Goal: Information Seeking & Learning: Compare options

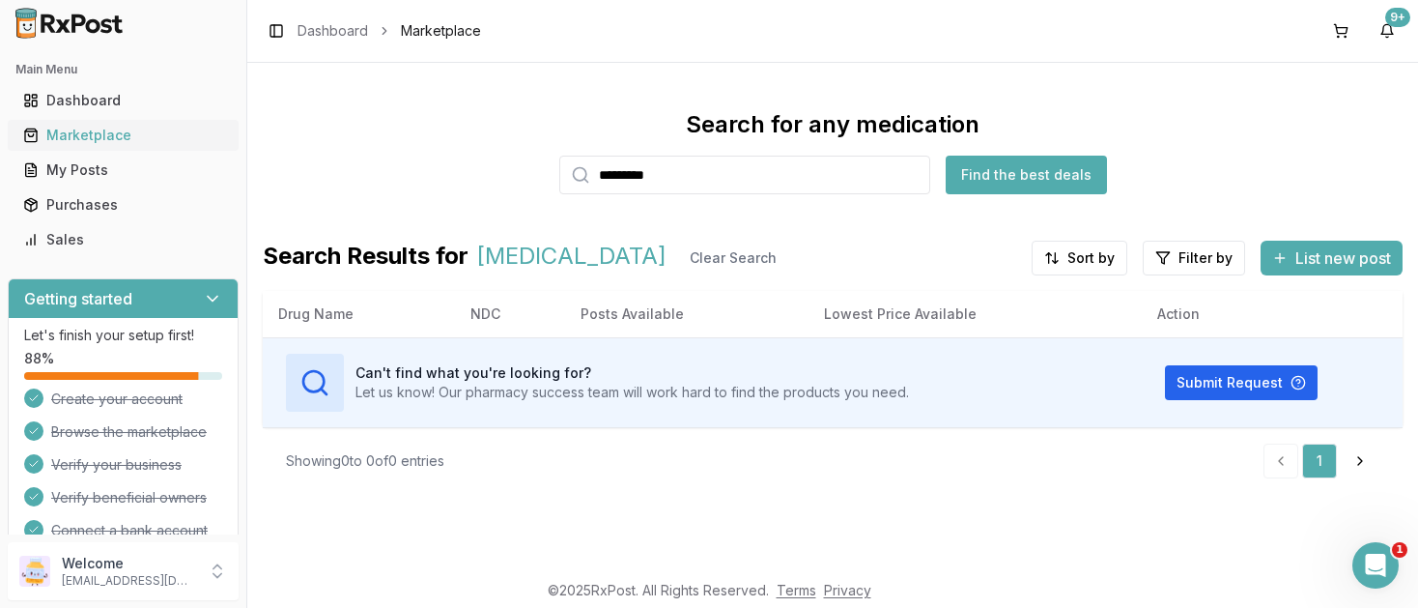
click at [94, 135] on div "Marketplace" at bounding box center [123, 135] width 200 height 19
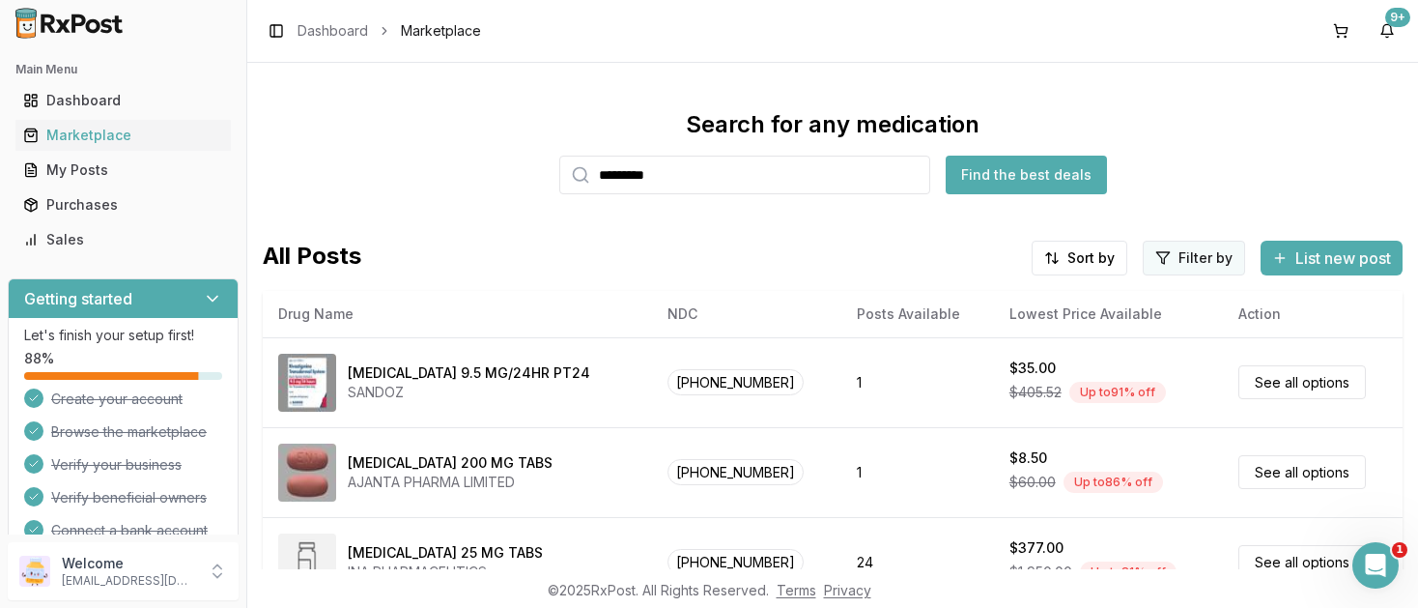
click at [1181, 262] on html "Main Menu Dashboard Marketplace My Posts Purchases Sales Getting started Let's …" at bounding box center [709, 304] width 1418 height 608
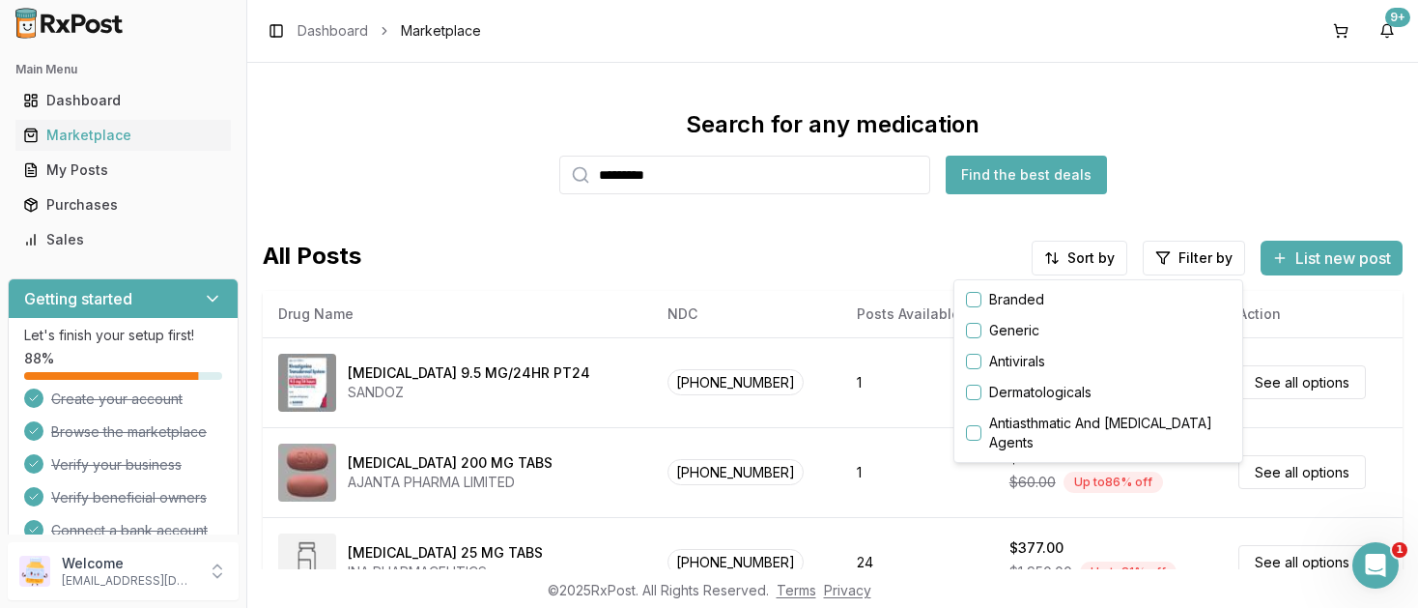
click at [979, 301] on button "button" at bounding box center [973, 299] width 15 height 15
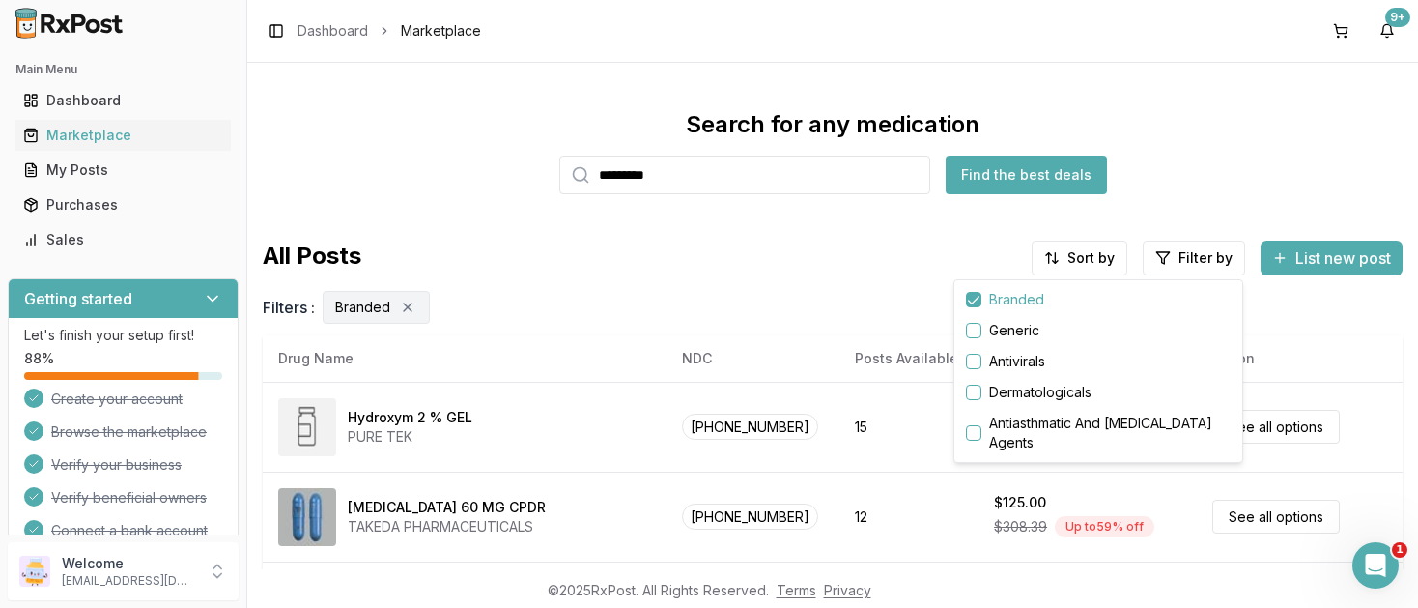
click at [1080, 258] on html "Main Menu Dashboard Marketplace My Posts Purchases Sales Getting started Let's …" at bounding box center [709, 304] width 1418 height 608
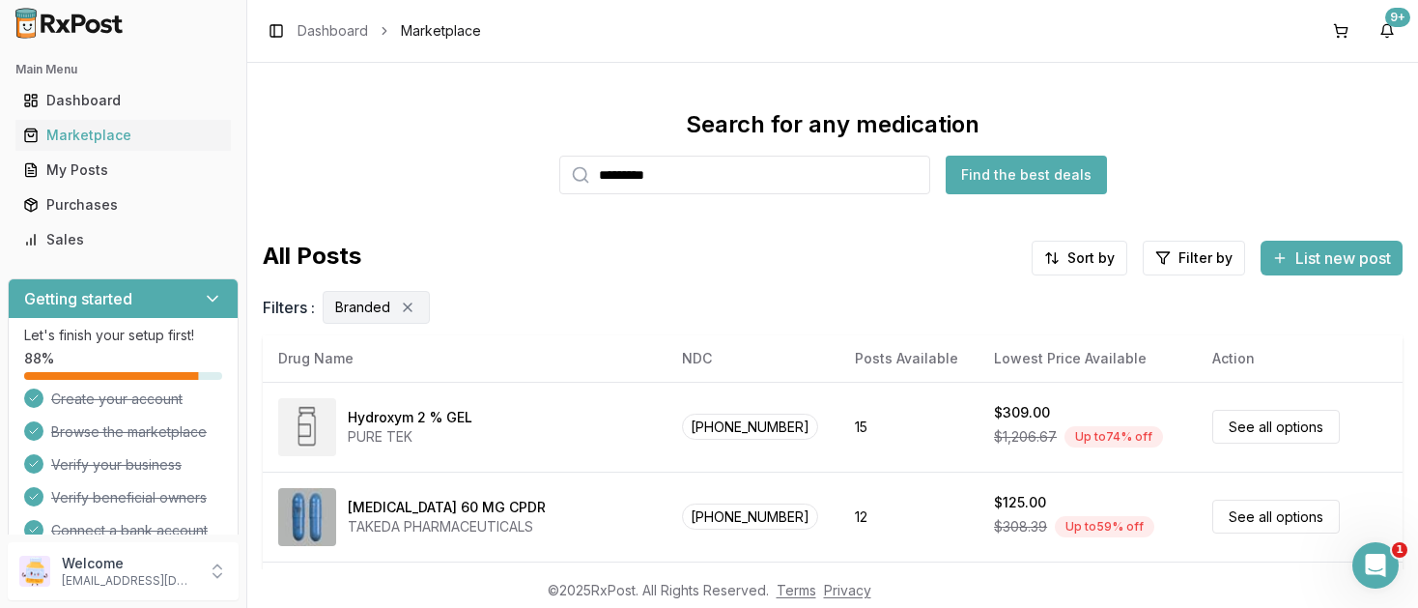
click at [1080, 258] on html "Main Menu Dashboard Marketplace My Posts Purchases Sales Getting started Let's …" at bounding box center [709, 304] width 1418 height 608
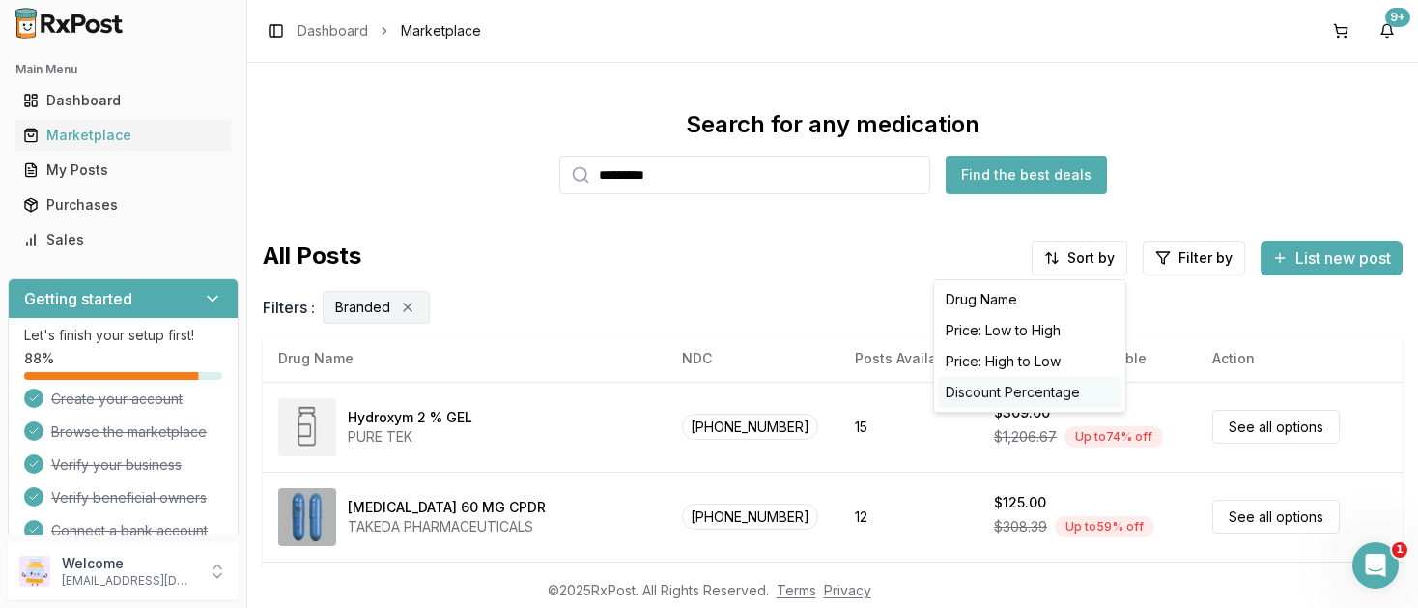
click at [1004, 387] on div "Discount Percentage" at bounding box center [1030, 392] width 184 height 31
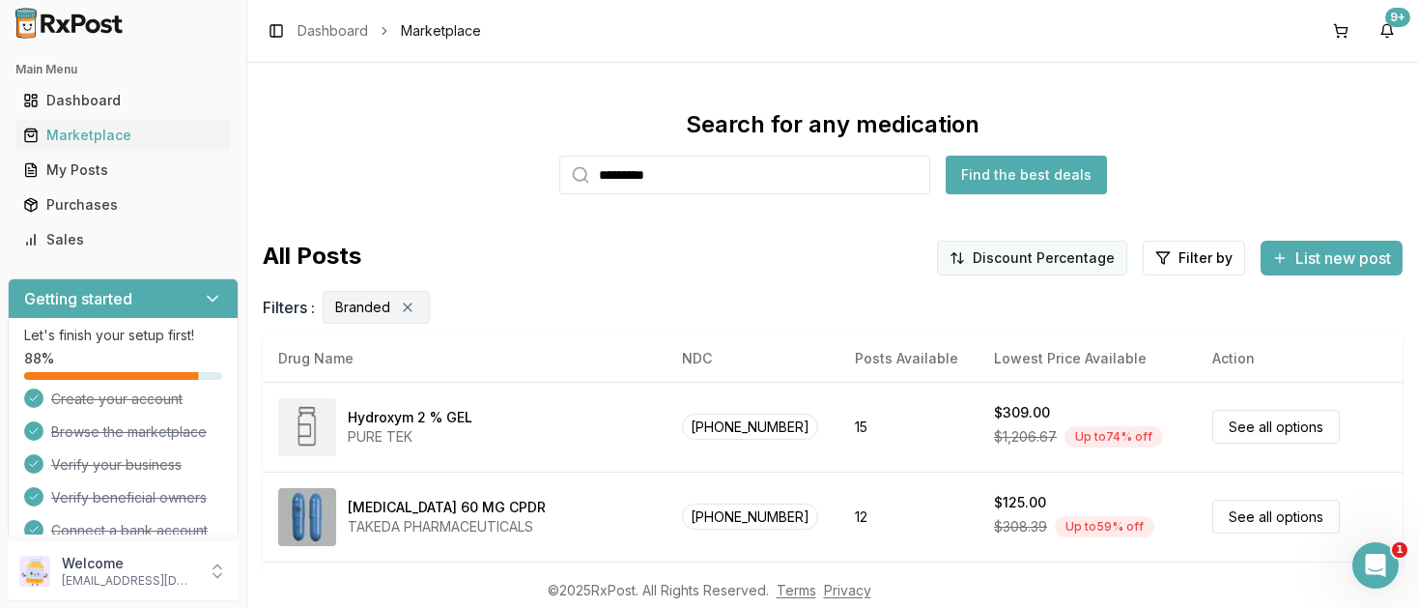
click at [1050, 256] on html "Main Menu Dashboard Marketplace My Posts Purchases Sales Getting started Let's …" at bounding box center [709, 304] width 1418 height 608
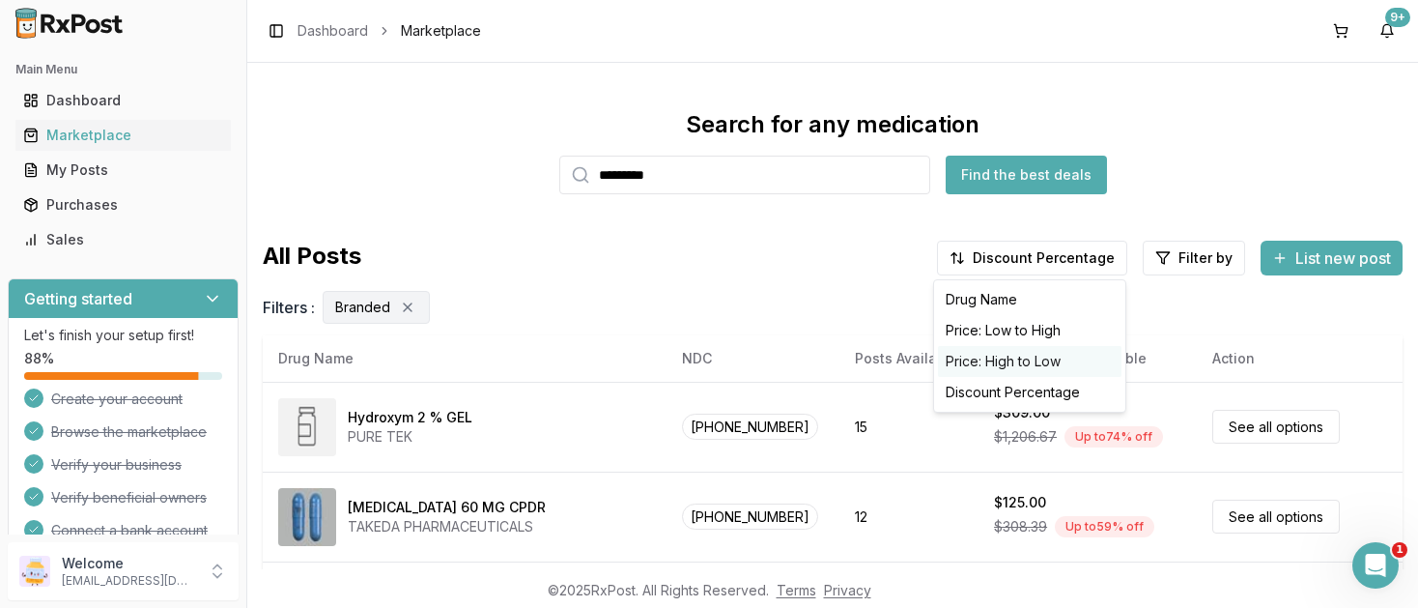
click at [1003, 357] on div "Price: High to Low" at bounding box center [1030, 361] width 184 height 31
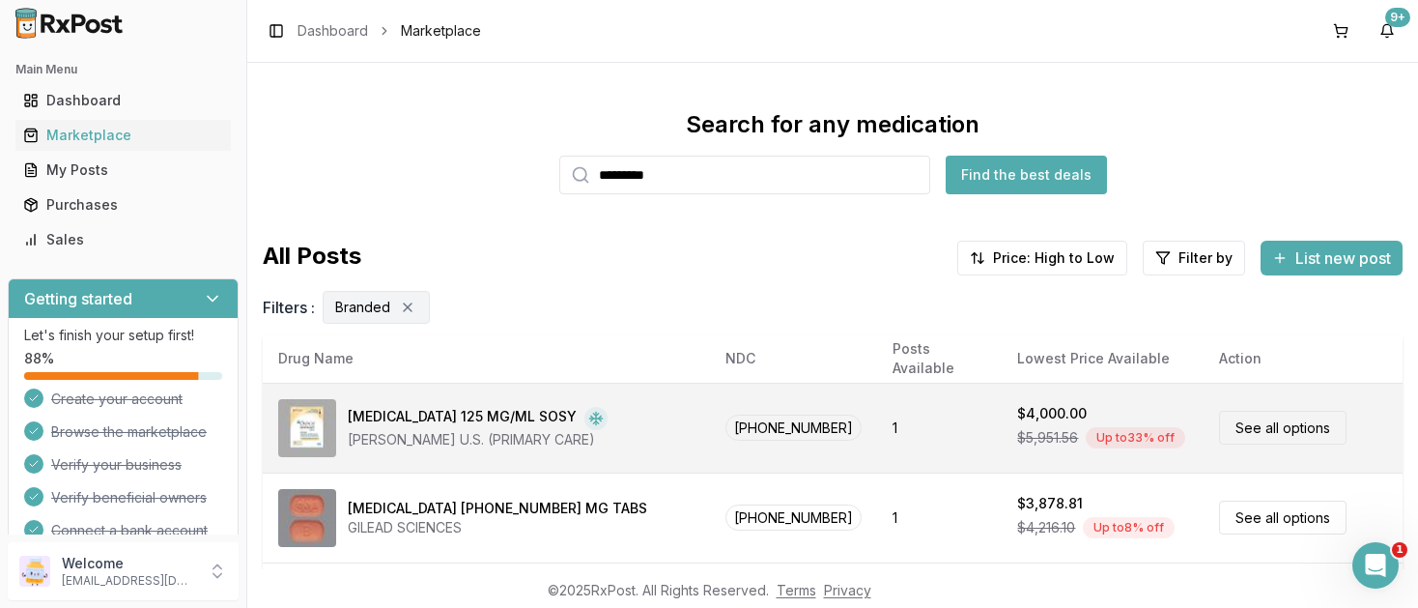
scroll to position [228, 0]
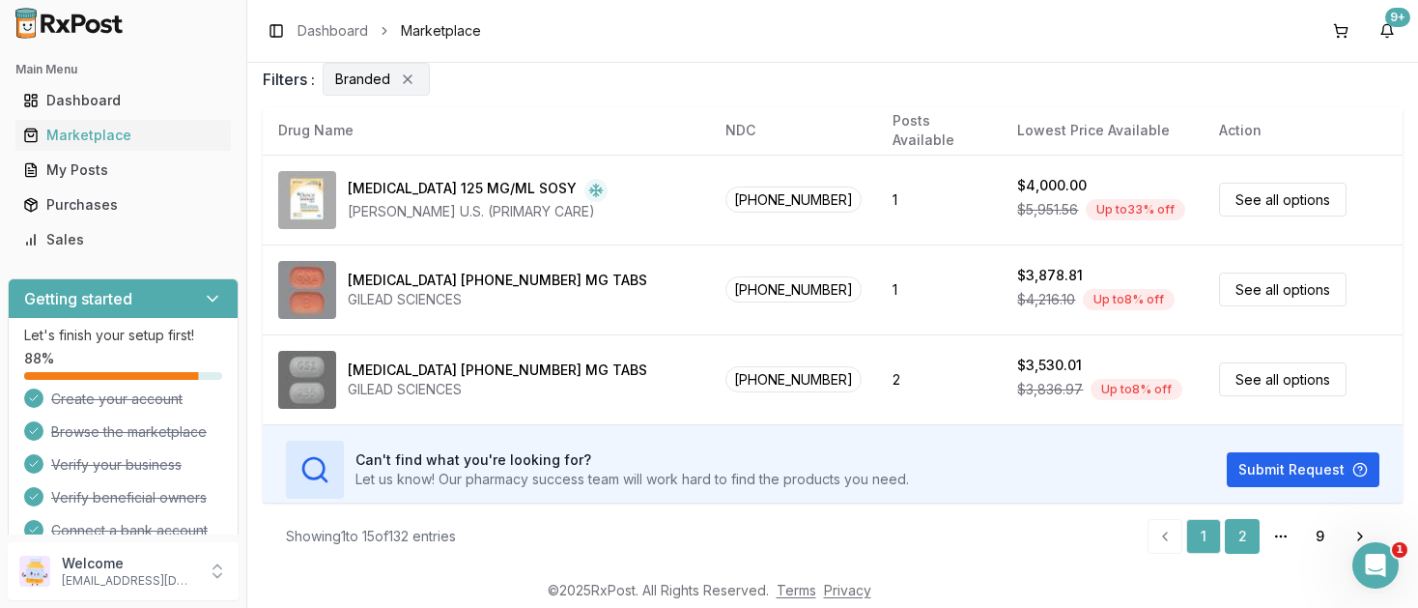
click at [1240, 538] on link "2" at bounding box center [1242, 536] width 35 height 35
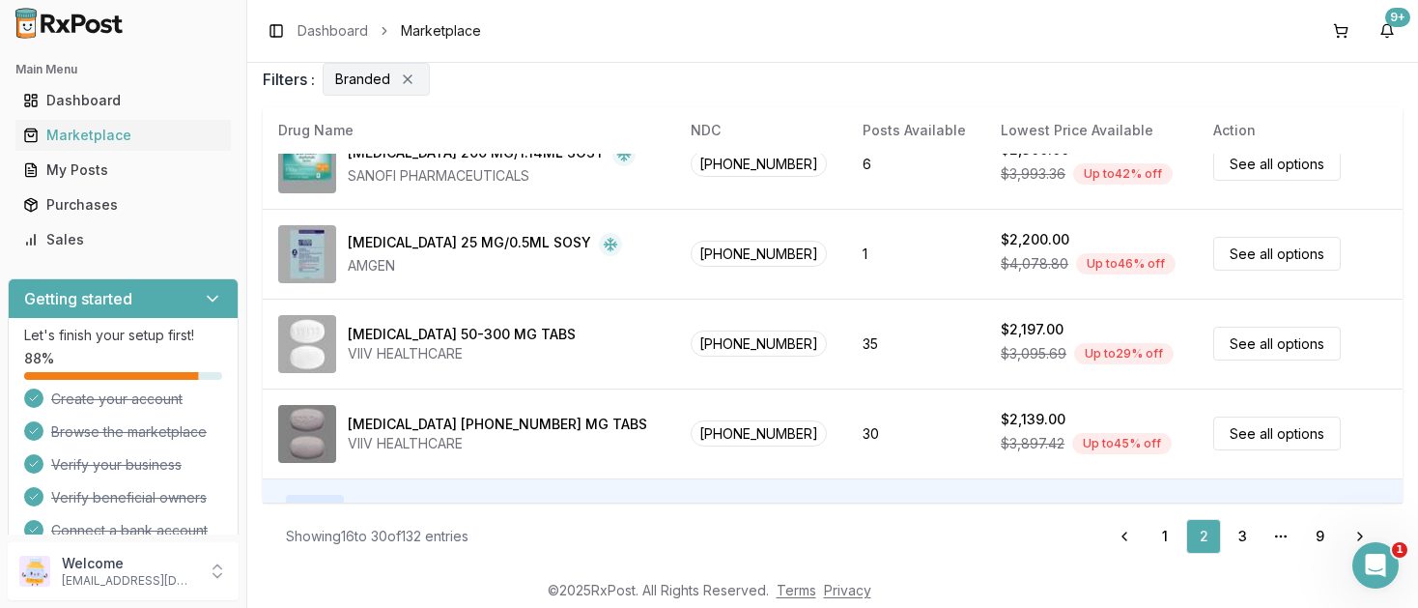
scroll to position [1089, 0]
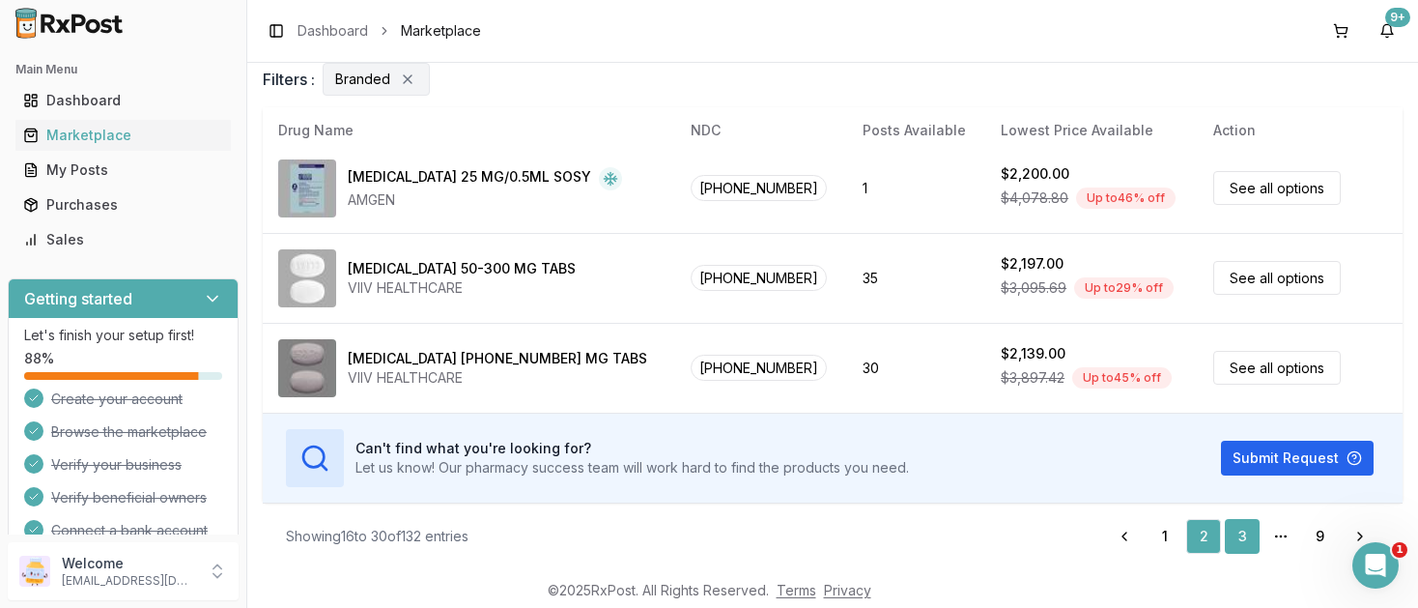
click at [1241, 533] on link "3" at bounding box center [1242, 536] width 35 height 35
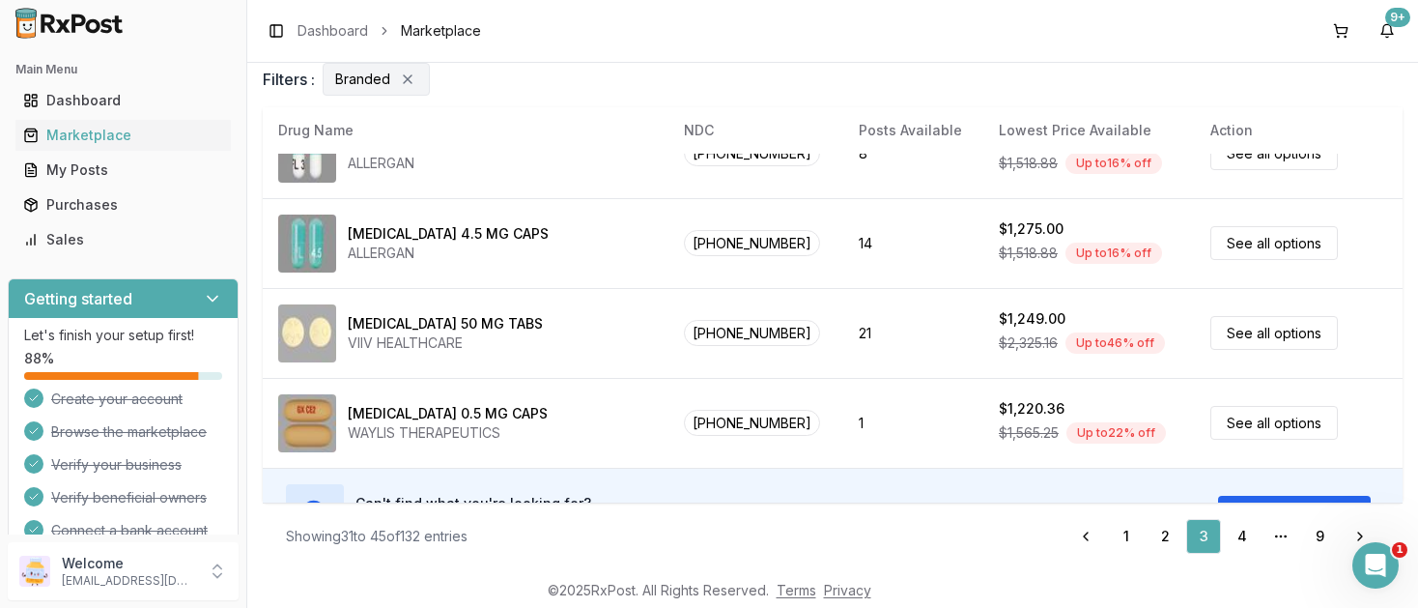
scroll to position [1089, 0]
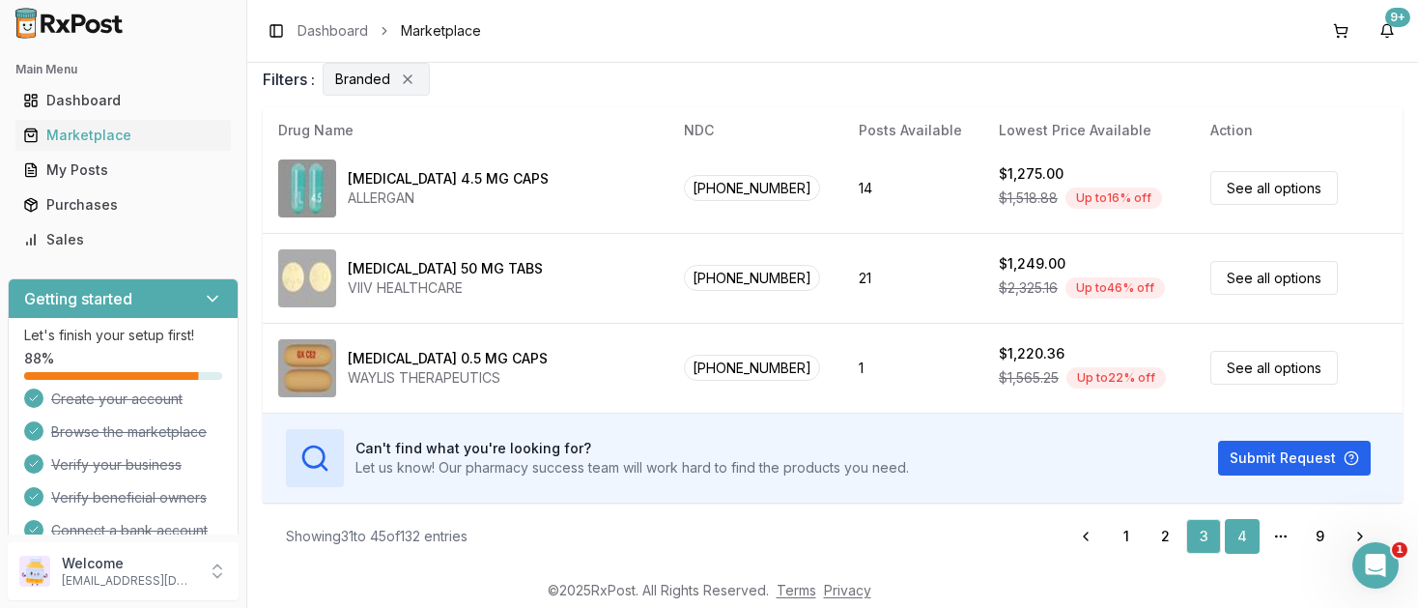
click at [1242, 531] on link "4" at bounding box center [1242, 536] width 35 height 35
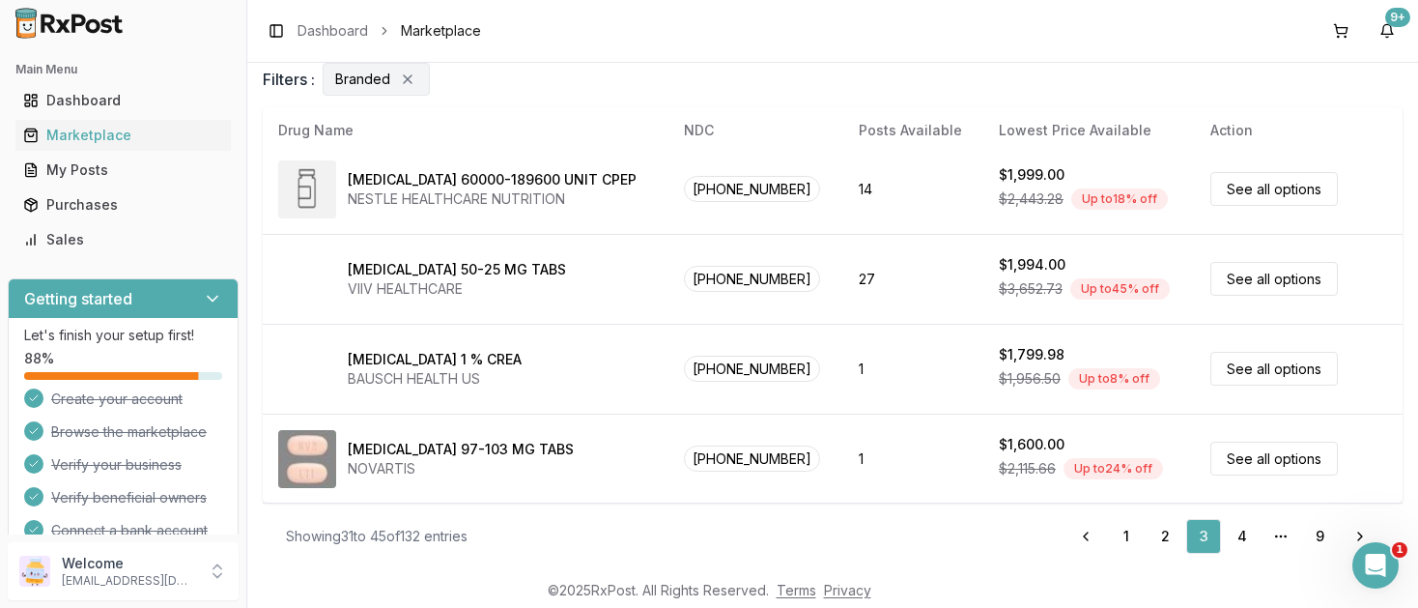
scroll to position [0, 0]
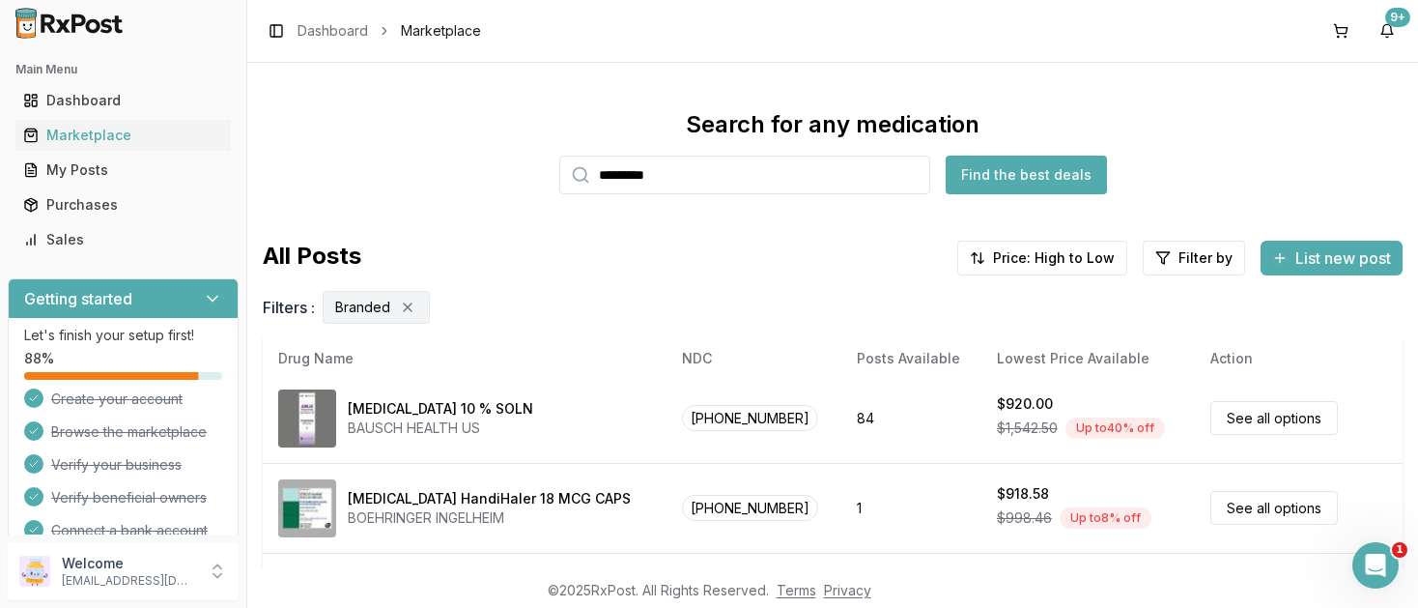
scroll to position [1068, 0]
